Goal: Navigation & Orientation: Go to known website

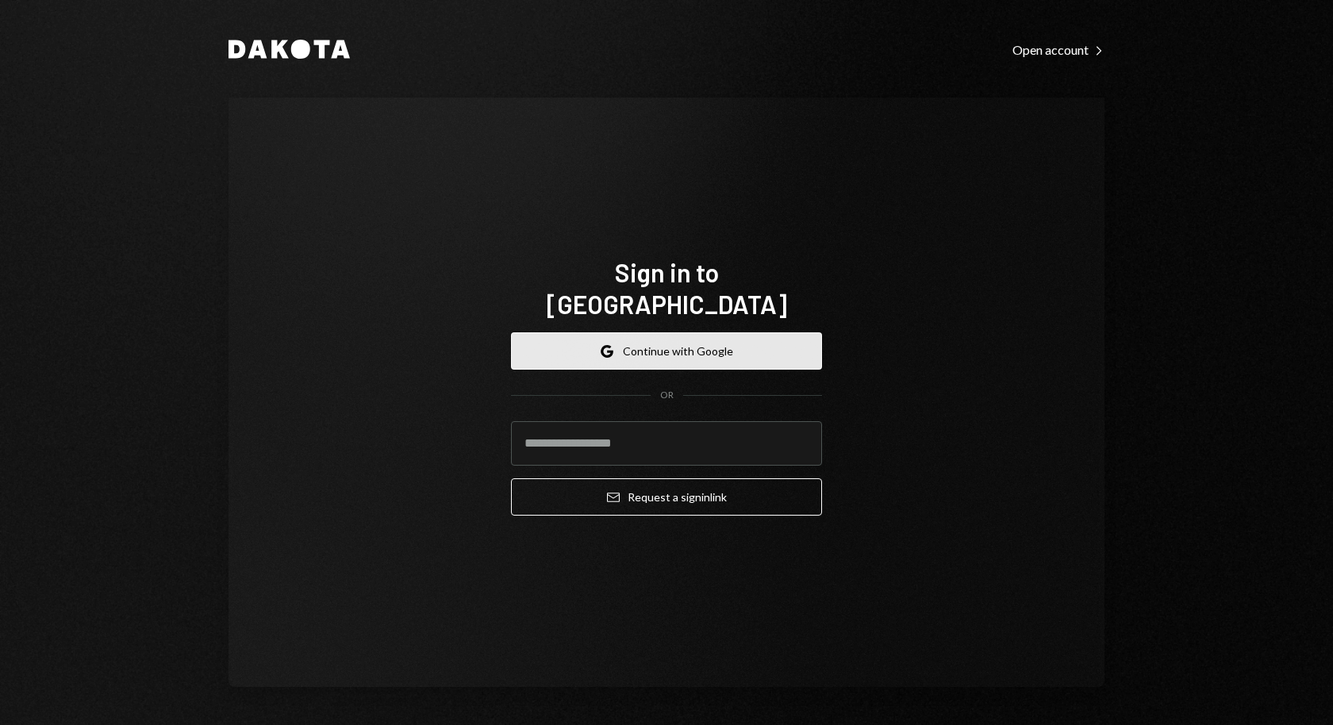
click at [581, 339] on button "Google Continue with Google" at bounding box center [666, 350] width 311 height 37
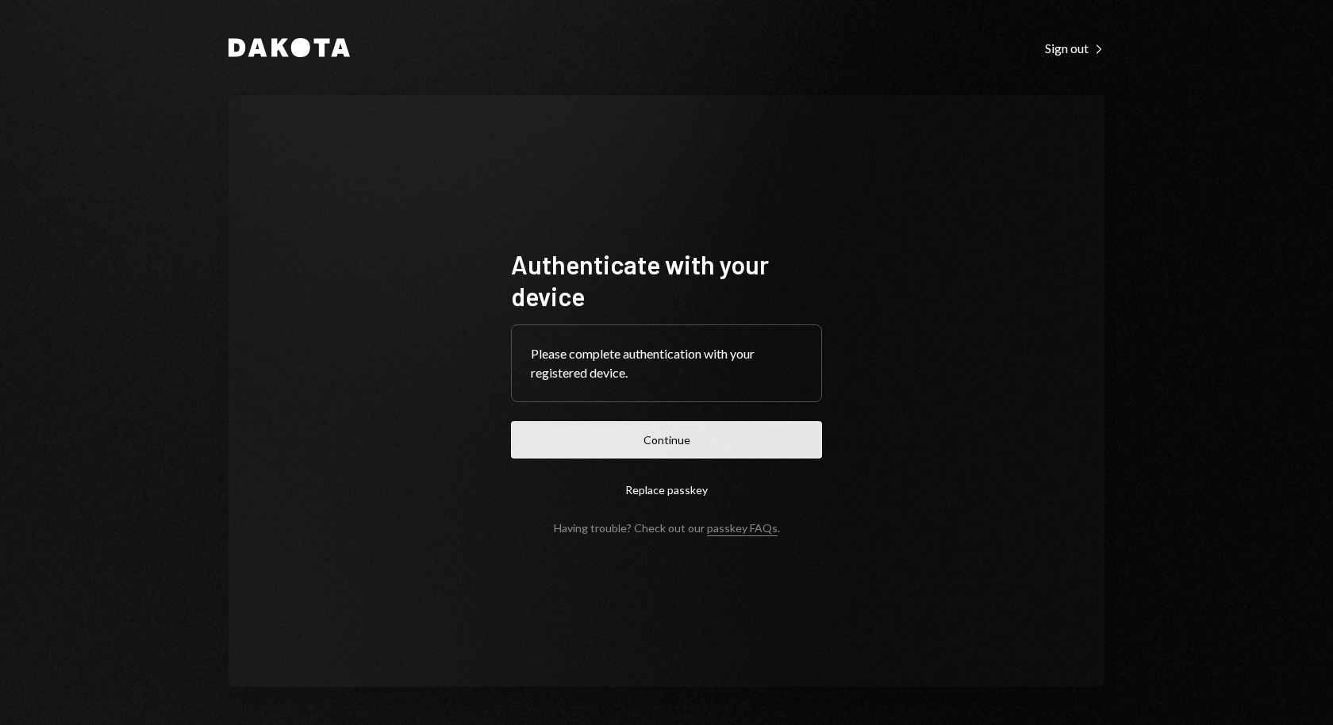
click at [740, 443] on button "Continue" at bounding box center [666, 439] width 311 height 37
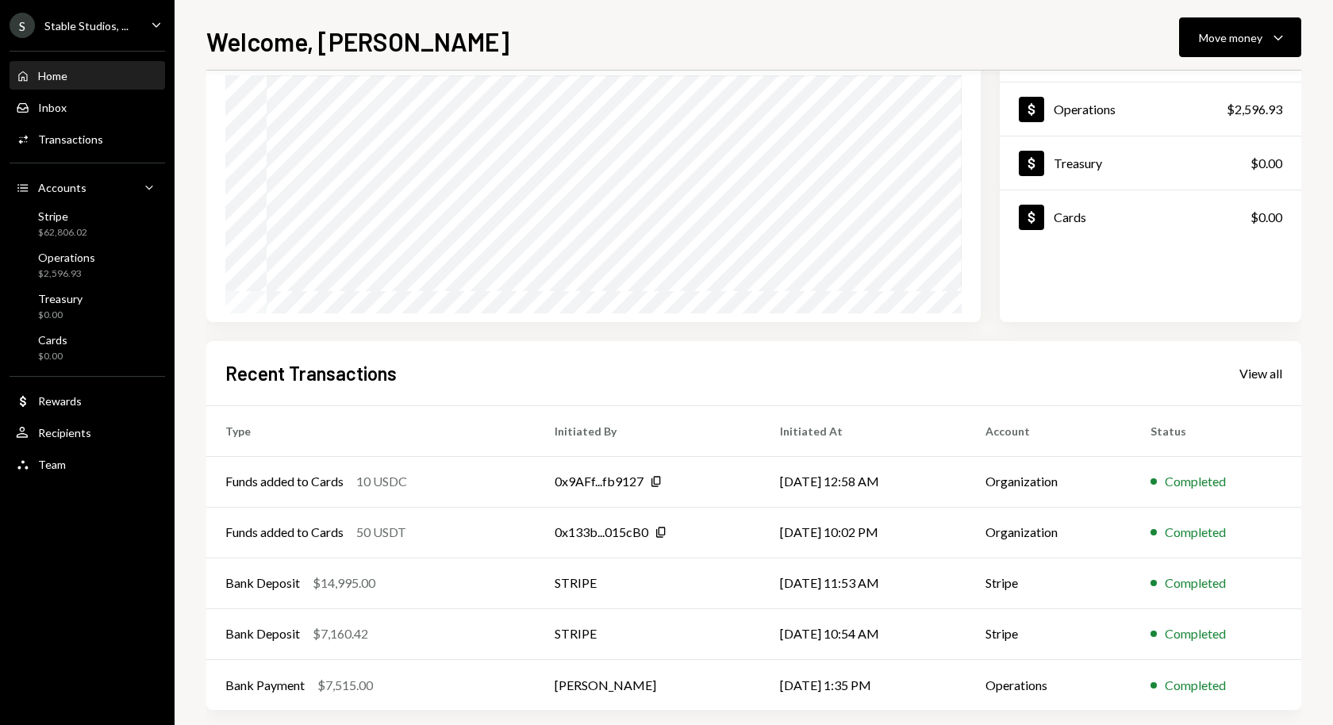
scroll to position [155, 0]
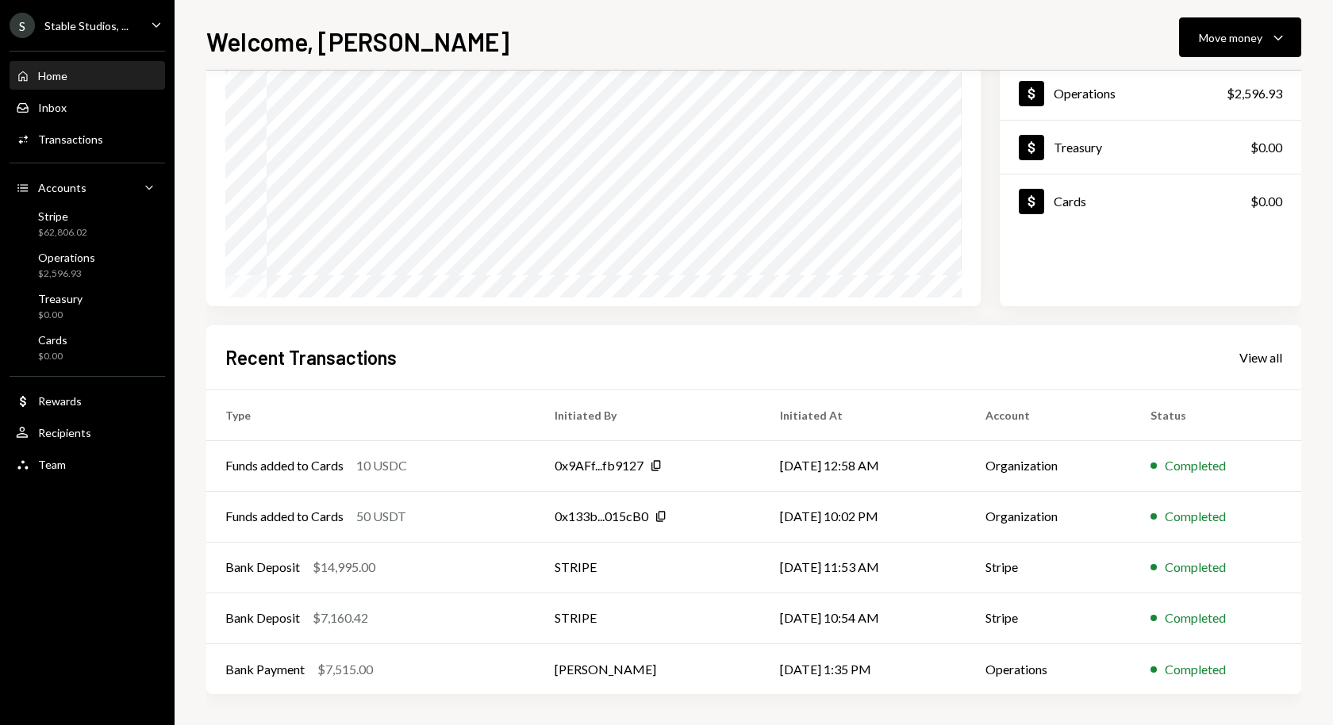
click at [78, 88] on div "Home Home" at bounding box center [87, 76] width 143 height 27
